Goal: Find specific page/section: Find specific page/section

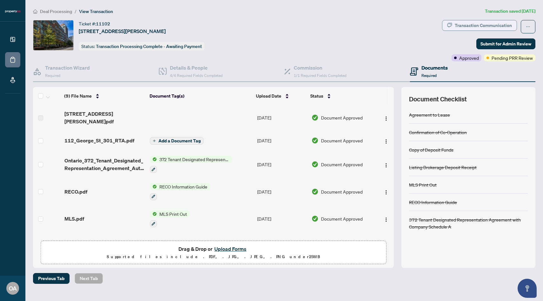
click at [467, 30] on button "Transaction Communication" at bounding box center [479, 25] width 75 height 11
click at [467, 26] on div "Transaction Communication" at bounding box center [482, 25] width 57 height 10
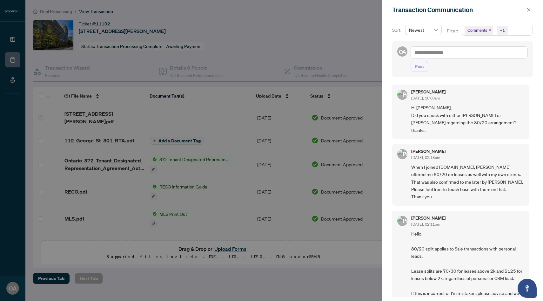
click at [528, 17] on div "Transaction Communication" at bounding box center [462, 10] width 161 height 20
click at [528, 13] on span "button" at bounding box center [528, 10] width 4 height 10
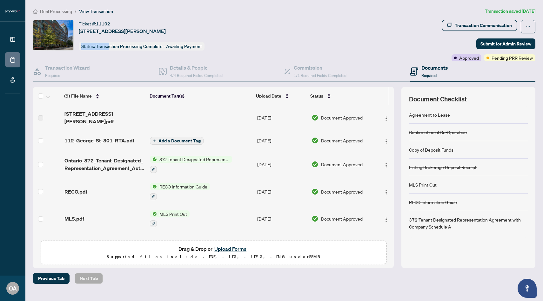
drag, startPoint x: 110, startPoint y: 44, endPoint x: 217, endPoint y: 40, distance: 107.0
click at [217, 40] on div "Ticket #: 11102 301-112 George St, Toronto, Ontario M5A 4P8, Canada Status: Tra…" at bounding box center [236, 35] width 406 height 30
